Goal: Information Seeking & Learning: Learn about a topic

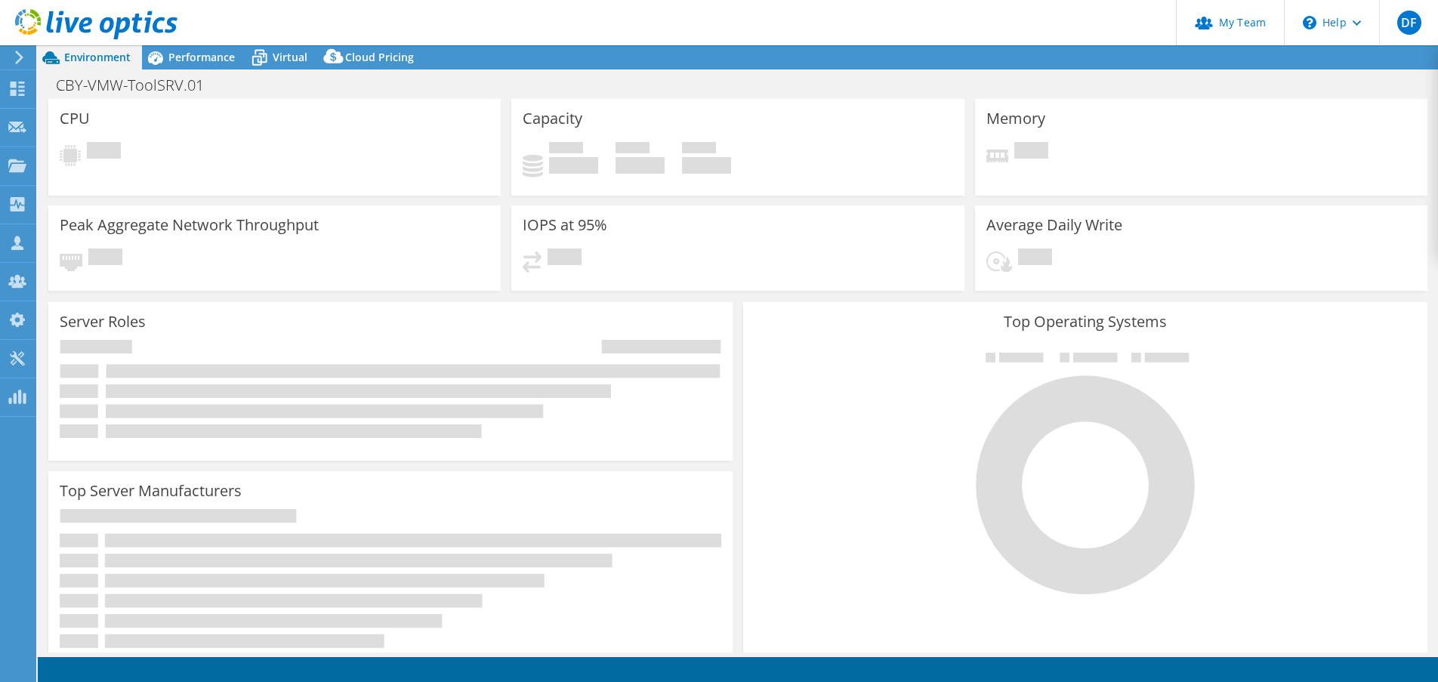
select select "USD"
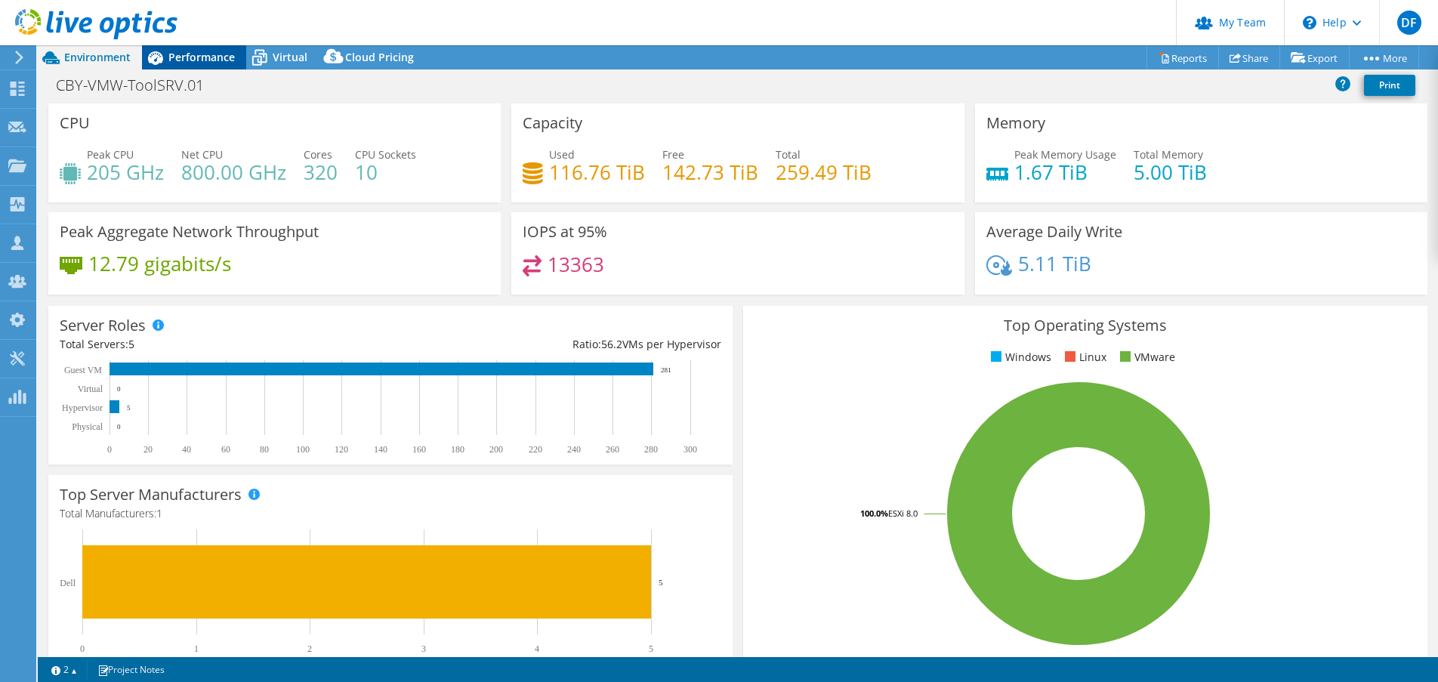
click at [203, 62] on span "Performance" at bounding box center [201, 57] width 66 height 14
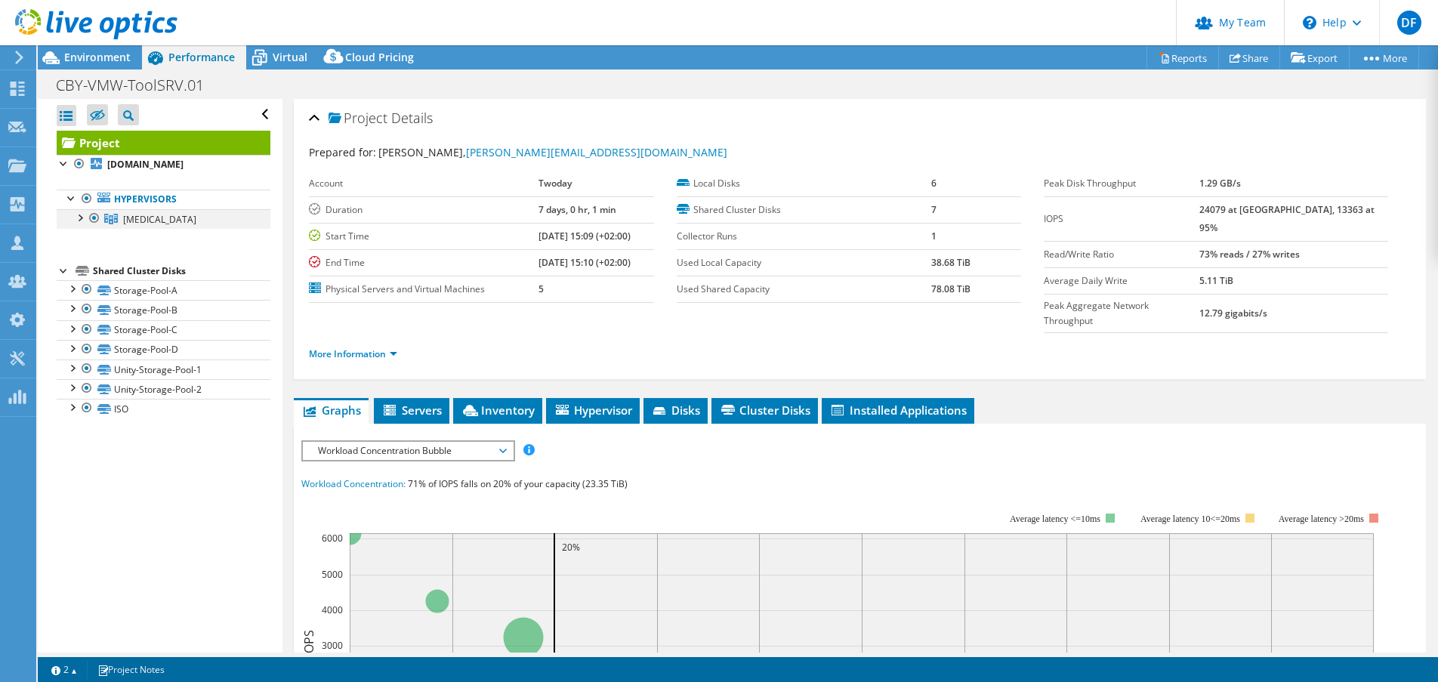
click at [80, 218] on div at bounding box center [79, 216] width 15 height 15
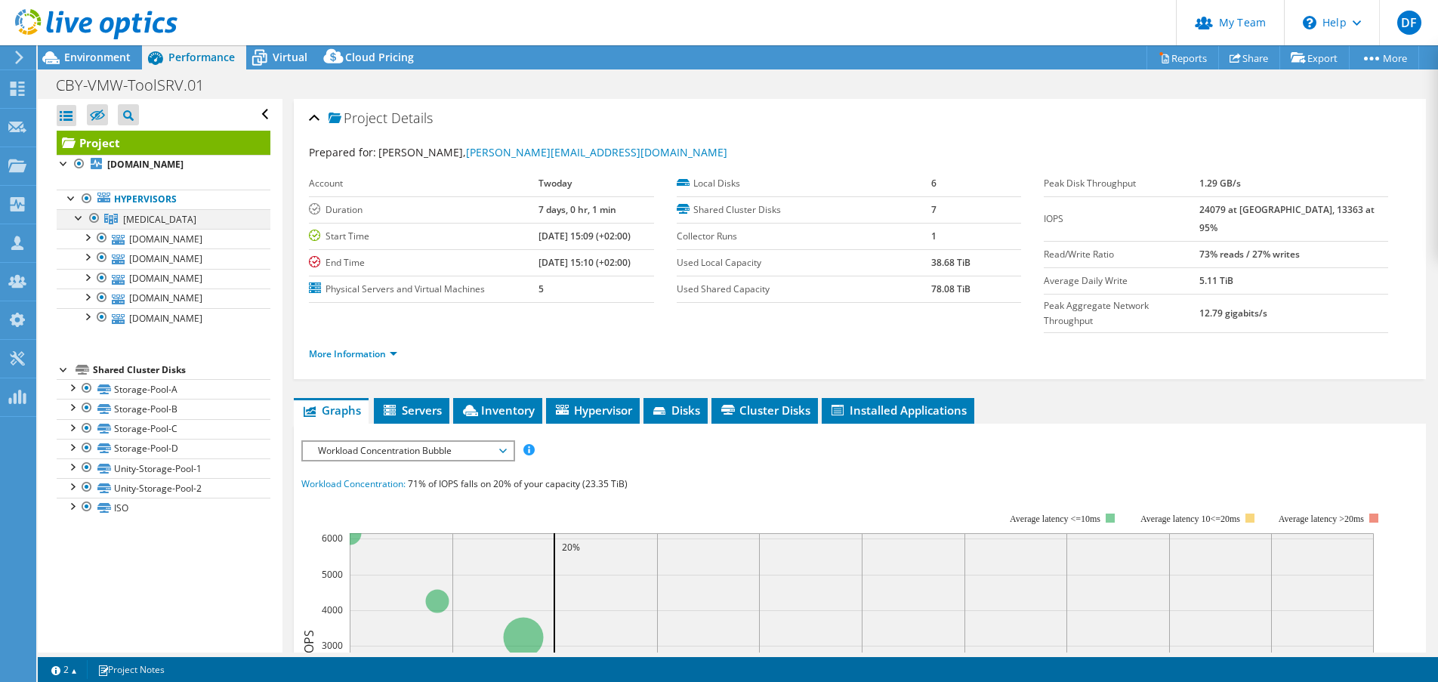
click at [80, 218] on div at bounding box center [79, 216] width 15 height 15
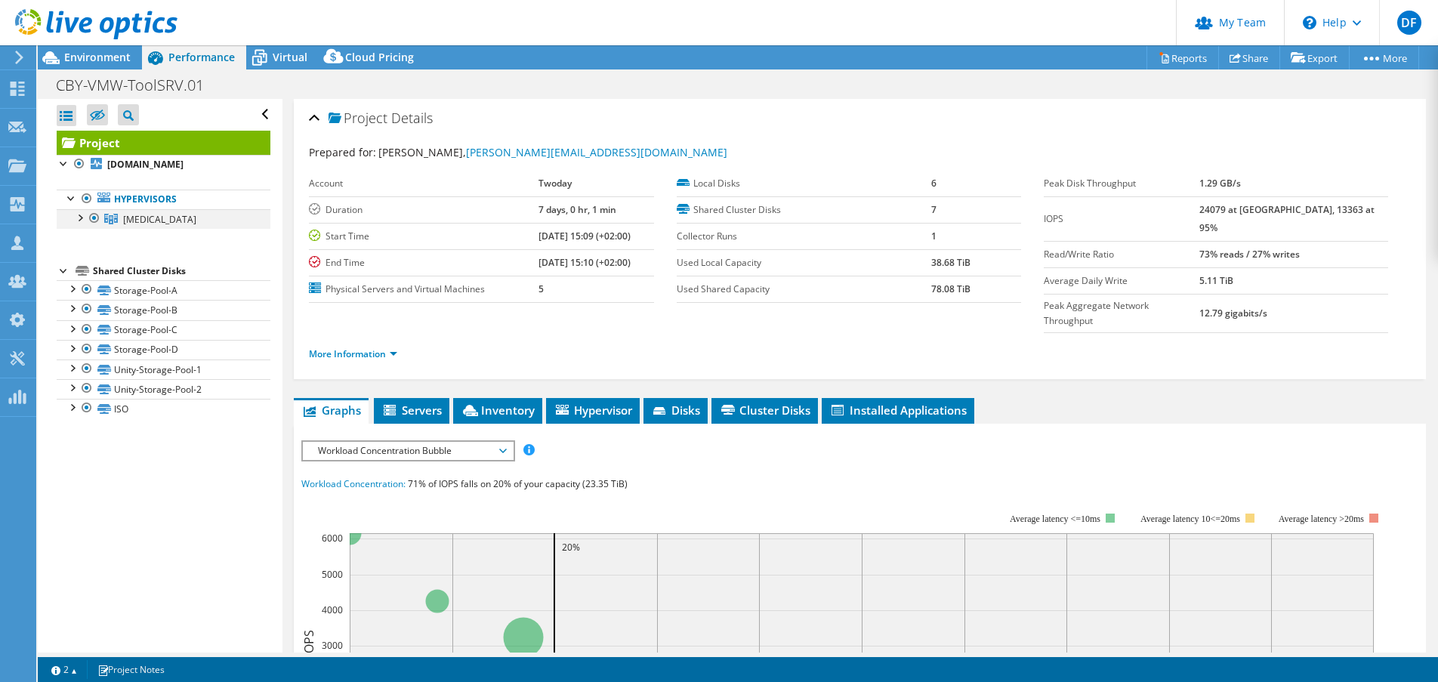
click at [79, 217] on div at bounding box center [79, 216] width 15 height 15
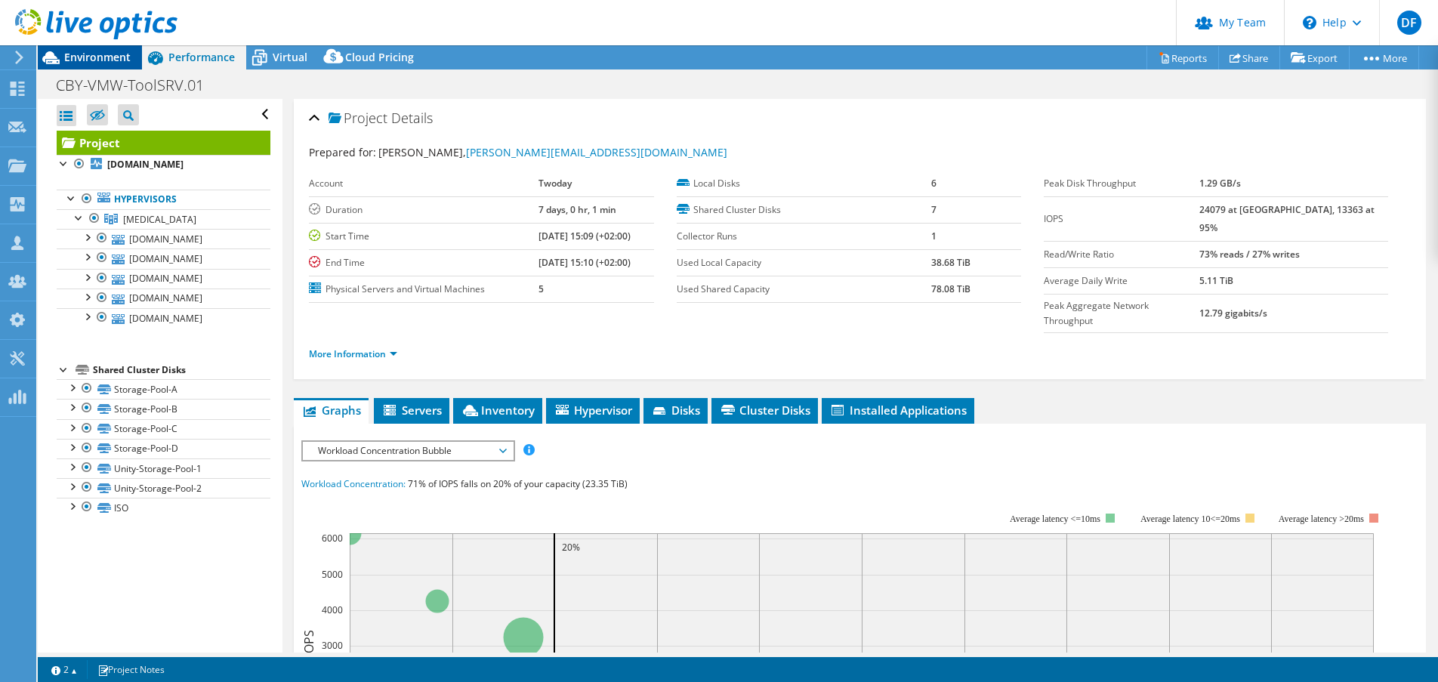
click at [100, 63] on span "Environment" at bounding box center [97, 57] width 66 height 14
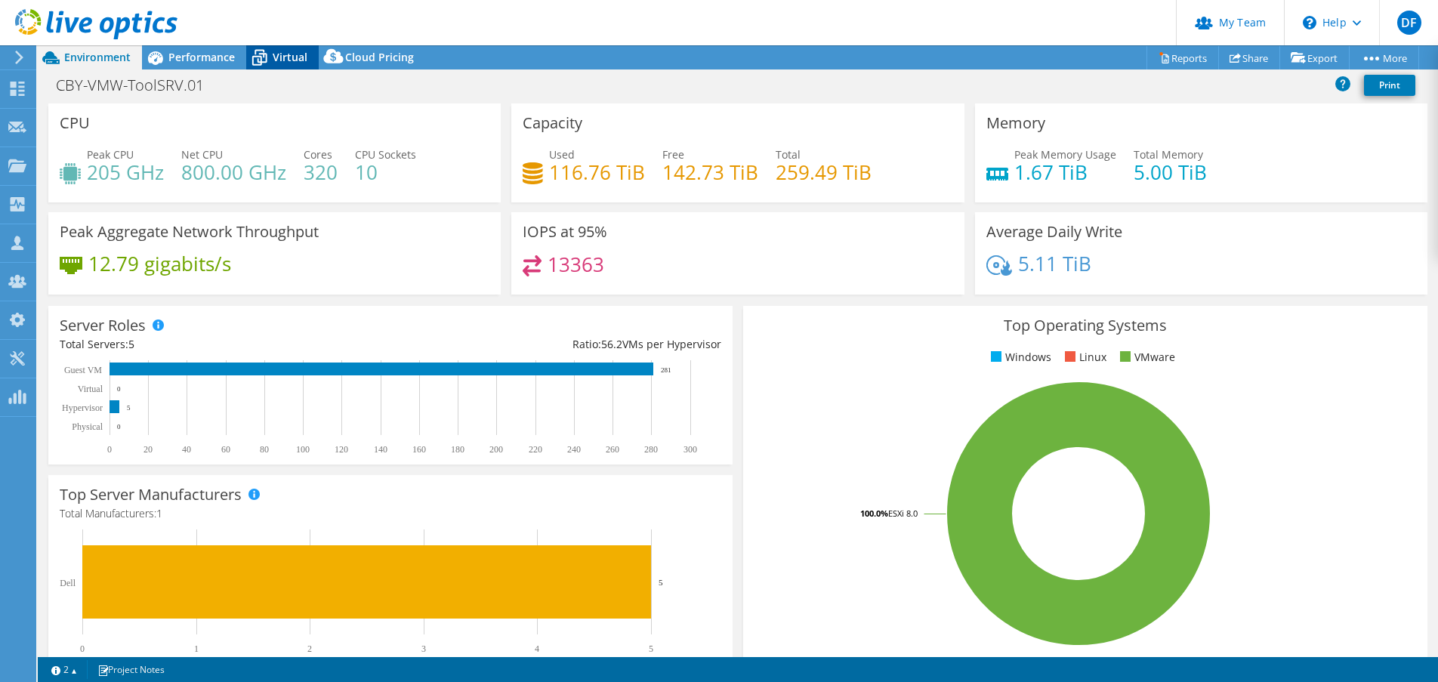
click at [287, 58] on span "Virtual" at bounding box center [290, 57] width 35 height 14
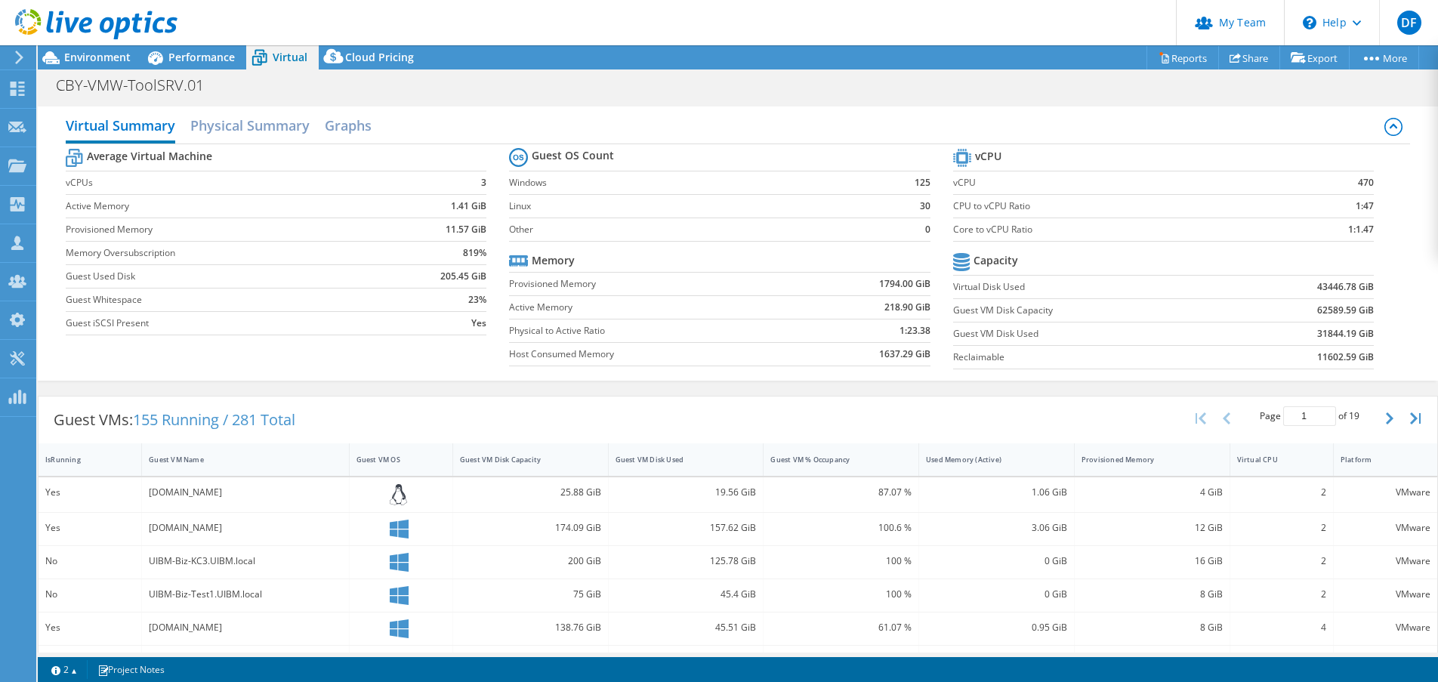
click at [87, 48] on div at bounding box center [88, 25] width 177 height 51
click at [88, 57] on span "Environment" at bounding box center [97, 57] width 66 height 14
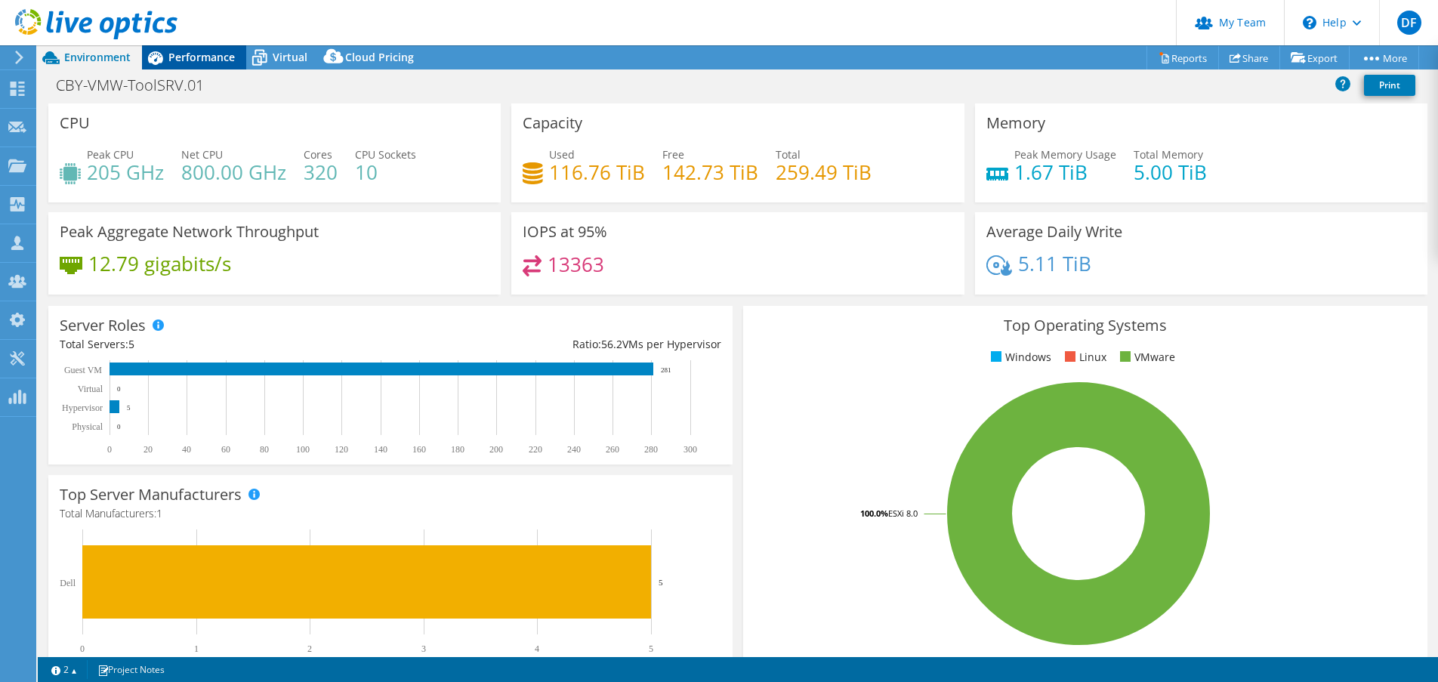
click at [222, 56] on span "Performance" at bounding box center [201, 57] width 66 height 14
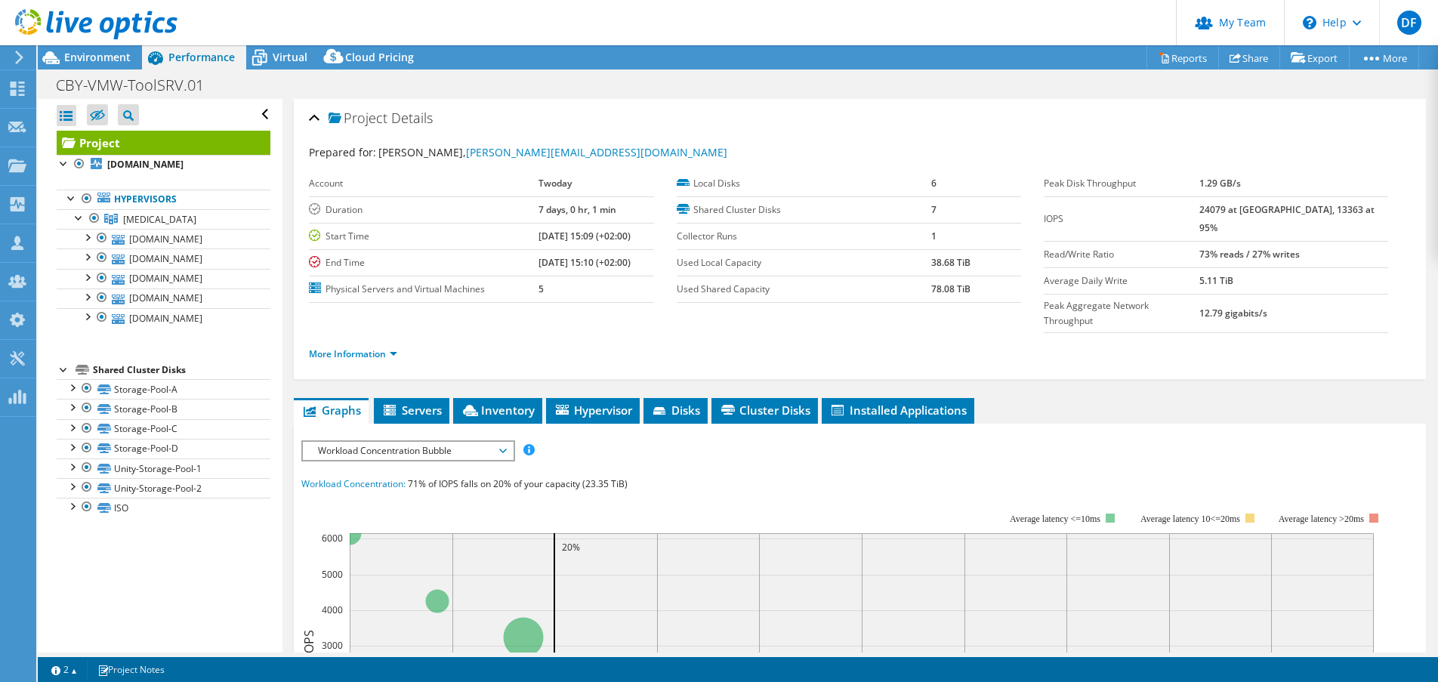
click at [404, 346] on li "More Information" at bounding box center [357, 354] width 97 height 17
click at [379, 347] on link "More Information" at bounding box center [353, 353] width 88 height 13
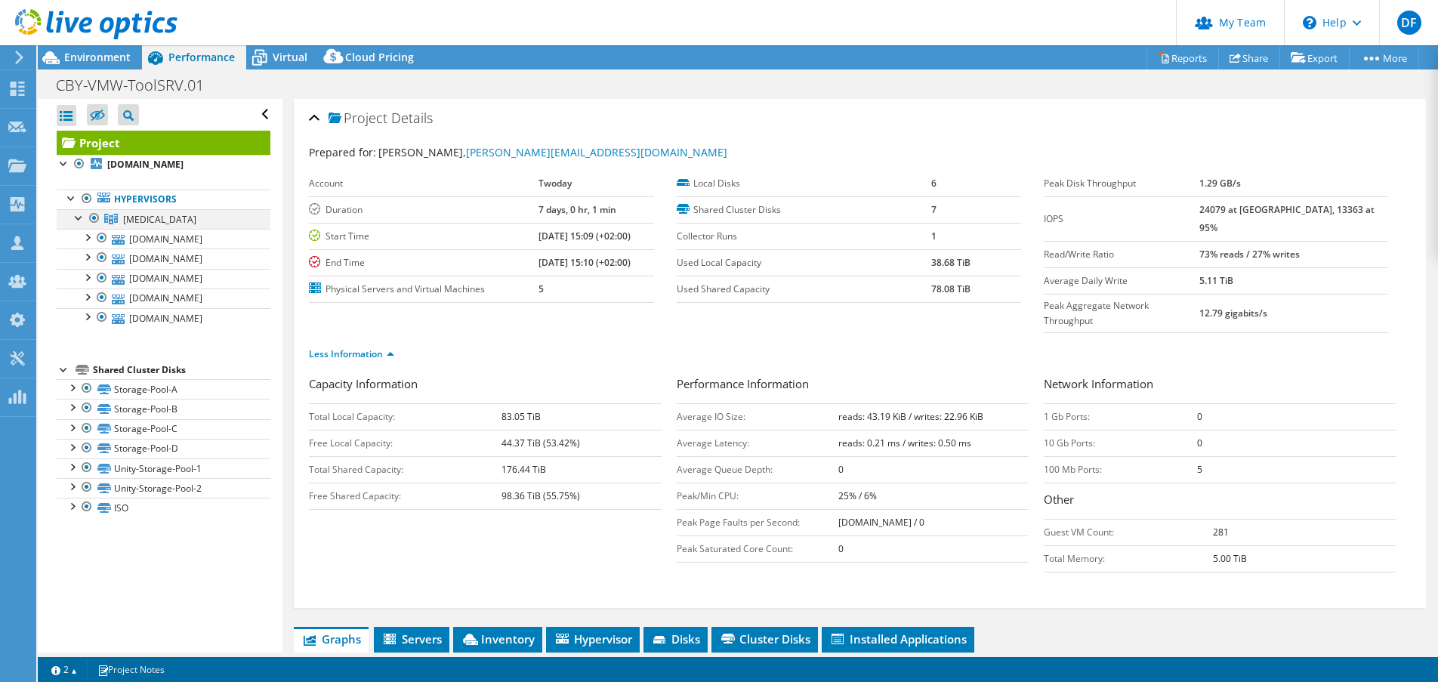
click at [75, 217] on div at bounding box center [79, 216] width 15 height 15
